Goal: Task Accomplishment & Management: Manage account settings

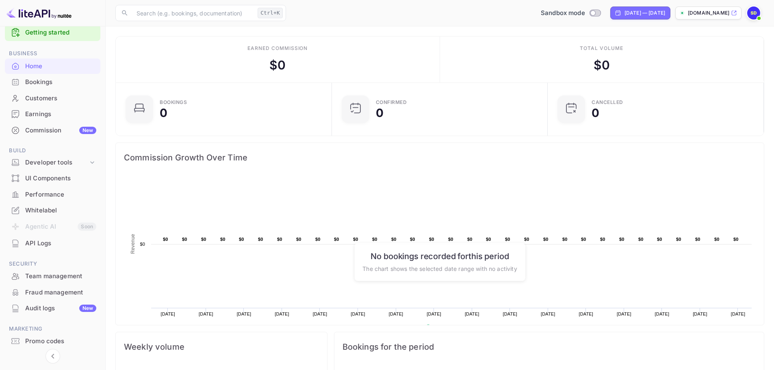
scroll to position [38, 0]
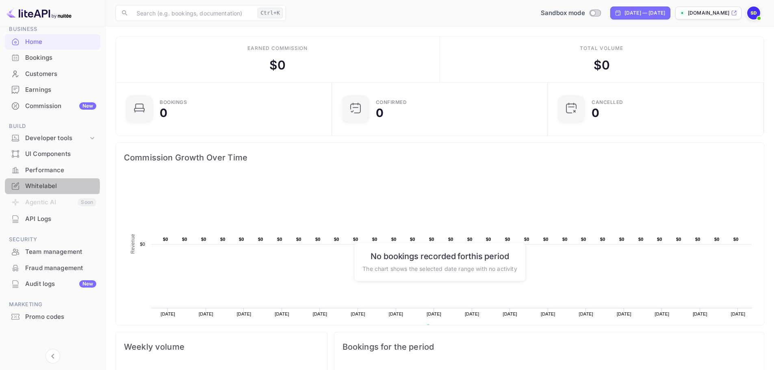
click at [50, 186] on div "Whitelabel" at bounding box center [60, 186] width 71 height 9
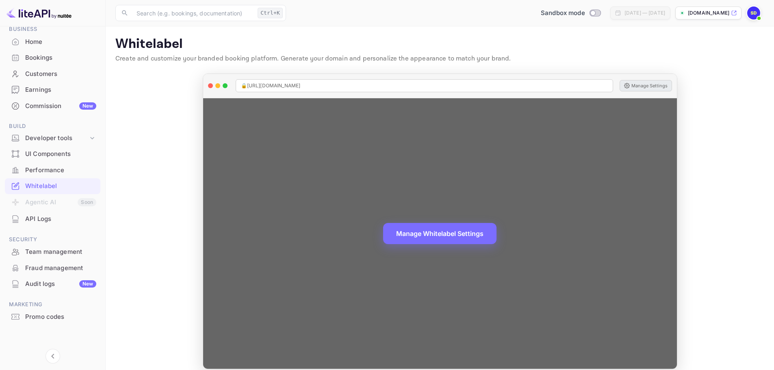
click at [638, 84] on button "Manage Settings" at bounding box center [645, 85] width 52 height 11
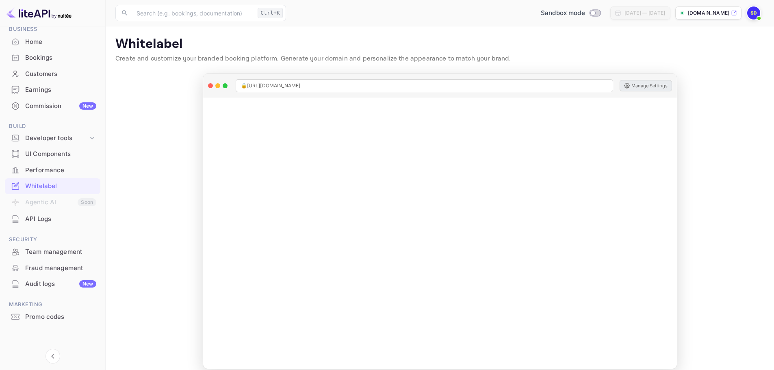
click at [726, 12] on p "[DOMAIN_NAME]" at bounding box center [707, 12] width 41 height 7
click at [52, 39] on div "Home" at bounding box center [60, 41] width 71 height 9
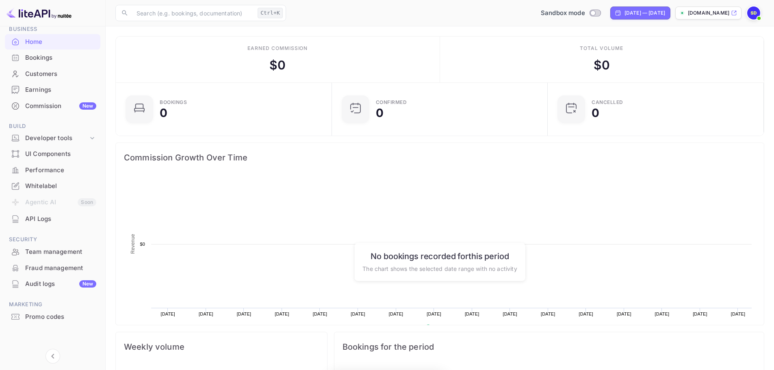
scroll to position [126, 205]
click at [56, 181] on div "Whitelabel" at bounding box center [52, 186] width 95 height 16
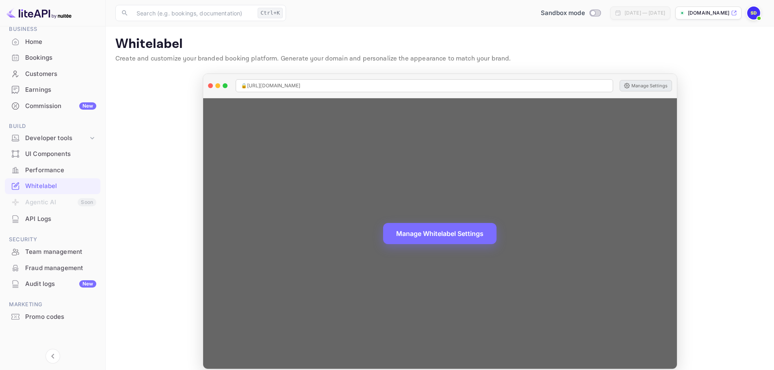
click at [652, 83] on button "Manage Settings" at bounding box center [645, 85] width 52 height 11
click at [643, 80] on button "Manage Settings" at bounding box center [645, 85] width 52 height 11
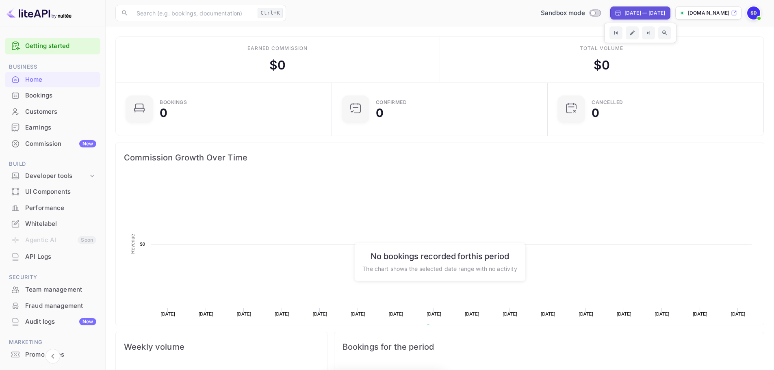
scroll to position [126, 205]
